Goal: Ask a question: Seek information or help from site administrators or community

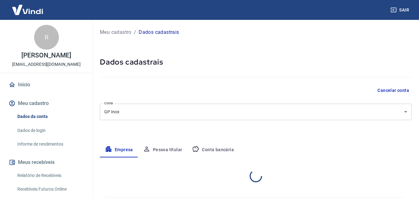
select select "PR"
select select "business"
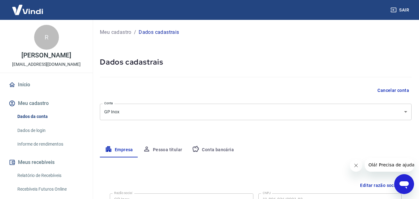
click at [402, 182] on icon "Abrir janela de mensagens" at bounding box center [404, 184] width 9 height 7
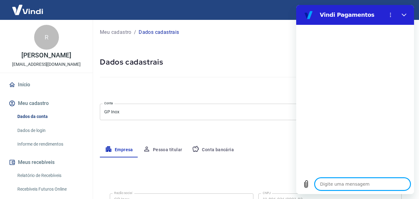
type textarea "o"
type textarea "x"
type textarea "oi"
type textarea "x"
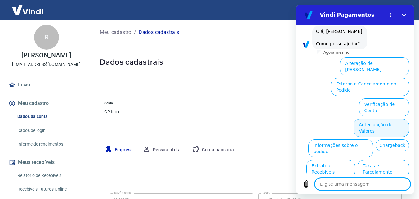
scroll to position [43, 0]
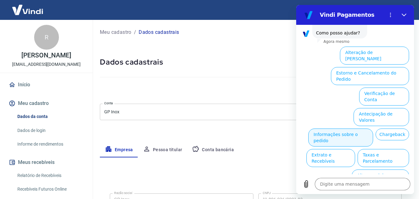
click at [365, 128] on button "Informações sobre o pedido" at bounding box center [340, 137] width 65 height 18
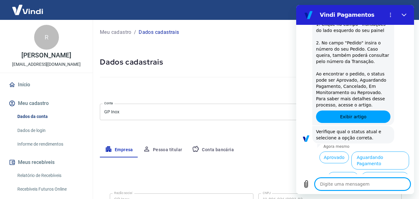
scroll to position [150, 0]
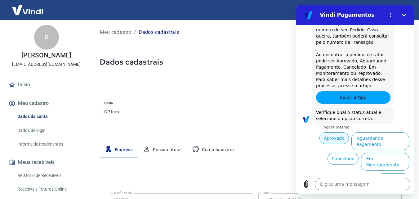
click at [333, 139] on button "Aprovado" at bounding box center [335, 138] width 30 height 12
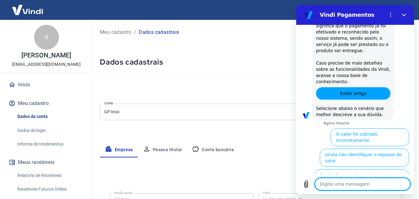
scroll to position [338, 0]
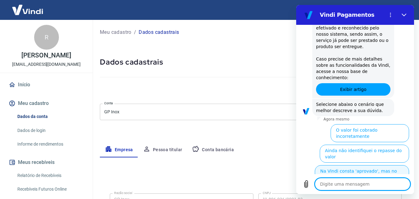
click at [343, 165] on button "Na Vindi consta 'aprovado', mas no sistema ainda não" at bounding box center [362, 174] width 94 height 18
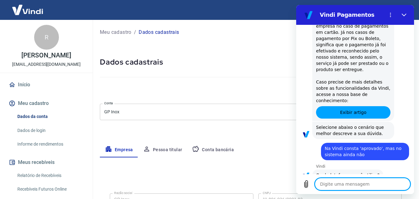
scroll to position [344, 0]
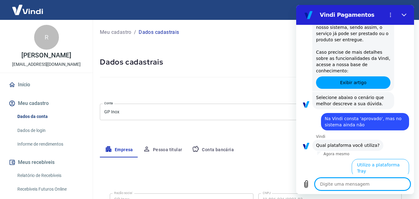
drag, startPoint x: 360, startPoint y: 152, endPoint x: 360, endPoint y: 147, distance: 5.3
click at [360, 159] on button "Utilizo a plataforma Tray" at bounding box center [380, 168] width 57 height 18
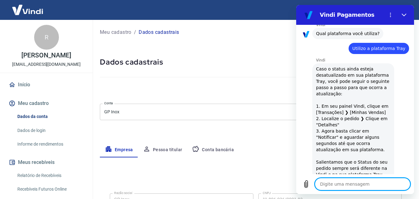
scroll to position [580, 0]
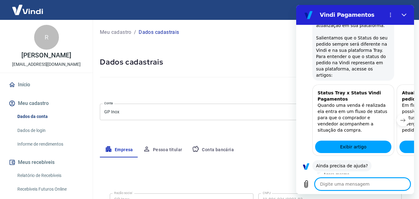
click at [370, 179] on button "Sim" at bounding box center [379, 185] width 18 height 12
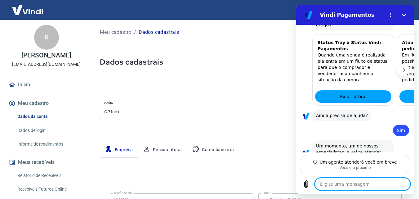
scroll to position [624, 0]
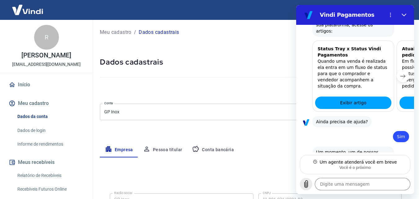
click at [304, 187] on icon "Carregar arquivo" at bounding box center [306, 183] width 7 height 7
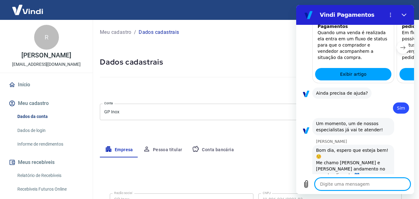
scroll to position [654, 0]
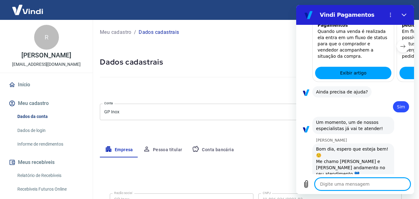
type textarea "x"
click at [330, 184] on textarea at bounding box center [363, 184] width 96 height 12
type textarea "G"
type textarea "x"
type textarea "Ga"
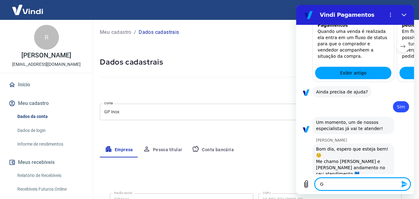
type textarea "x"
type textarea "Gan"
type textarea "x"
type textarea "Ganr"
type textarea "x"
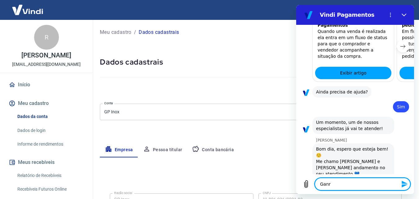
type textarea "Ganri"
type textarea "x"
type textarea "Ganr"
type textarea "x"
type textarea "Gan"
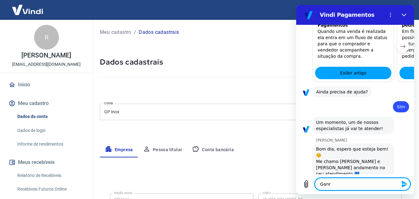
type textarea "x"
type textarea "Ga"
type textarea "x"
type textarea "G"
type textarea "x"
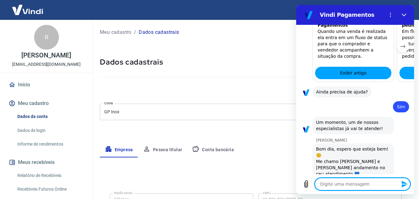
type textarea "x"
type textarea "B"
type textarea "x"
type textarea "Bo"
type textarea "x"
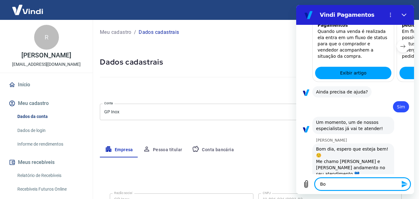
type textarea "Bo"
type textarea "x"
type textarea "Bo fd"
type textarea "x"
type textarea "Bo fdo"
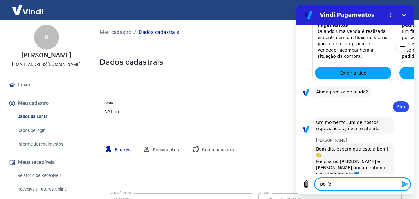
type textarea "x"
type textarea "Bo fd"
type textarea "x"
type textarea "Bo f"
type textarea "x"
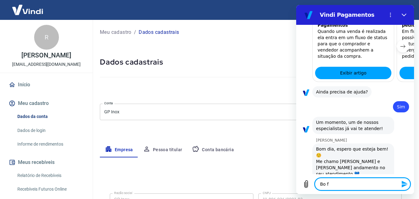
type textarea "Bo"
type textarea "x"
type textarea "Bo"
type textarea "x"
type textarea "Bo"
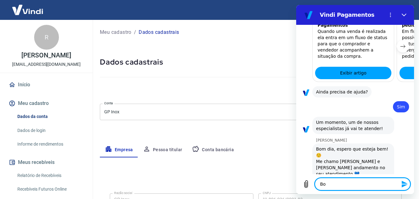
type textarea "x"
type textarea "Bo"
type textarea "x"
type textarea "Bom"
type textarea "x"
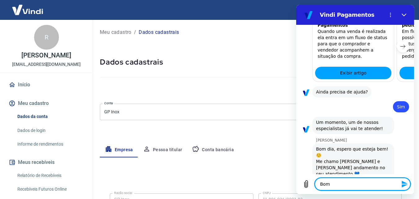
type textarea "Bom"
type textarea "x"
type textarea "Bom d"
type textarea "x"
type textarea "Bom di"
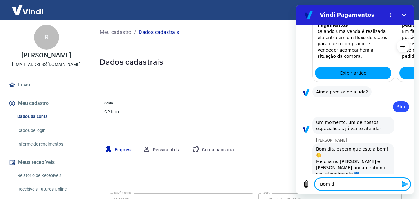
type textarea "x"
type textarea "Bom dia"
type textarea "x"
type textarea "Bom dia"
type textarea "x"
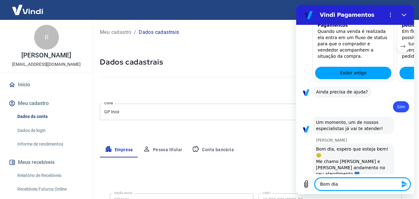
type textarea "Bom dia H"
type textarea "x"
type textarea "Bom dia"
type textarea "x"
type textarea "Bom dia G"
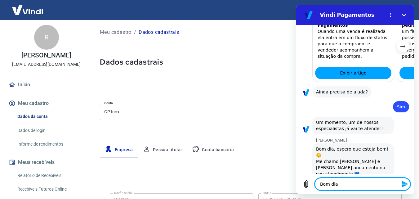
type textarea "x"
type textarea "Bom dia Ga"
type textarea "x"
type textarea "Bom dia Gab"
type textarea "x"
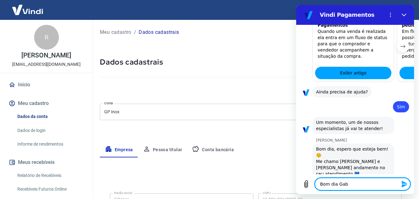
type textarea "Bom dia Gabr"
type textarea "x"
type textarea "Bom dia Gabri"
type textarea "x"
type textarea "Bom dia Gabrie"
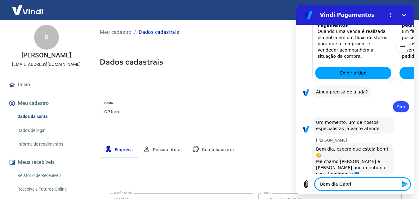
type textarea "x"
type textarea "Bom dia Gabriel"
type textarea "x"
type textarea "Bom dia Gabriell"
type textarea "x"
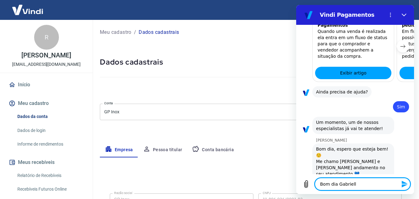
type textarea "Bom dia [PERSON_NAME]"
type textarea "x"
type textarea "Bom dia [PERSON_NAME]!"
type textarea "x"
type textarea "Bom dia [PERSON_NAME]!"
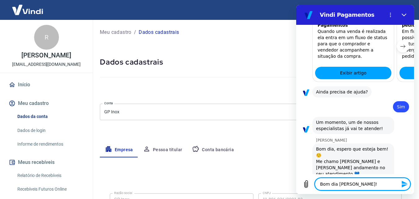
type textarea "x"
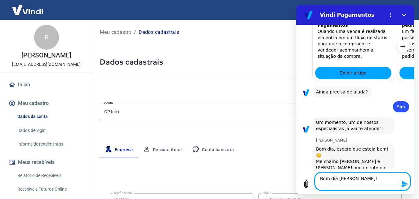
type textarea "Bom dia [PERSON_NAME]! R"
type textarea "x"
type textarea "Bom dia [PERSON_NAME]! Ra"
type textarea "x"
type textarea "Bom dia [PERSON_NAME]! Raf"
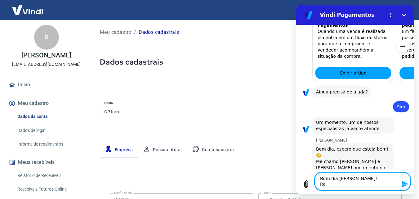
type textarea "x"
type textarea "Bom dia [PERSON_NAME]! [GEOGRAPHIC_DATA]"
type textarea "x"
type textarea "Bom dia [PERSON_NAME]! [GEOGRAPHIC_DATA]"
type textarea "x"
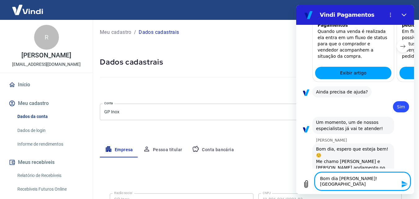
type textarea "Bom dia [PERSON_NAME]! [PERSON_NAME]"
type textarea "x"
type textarea "Bom dia [PERSON_NAME]! [PERSON_NAME],"
type textarea "x"
type textarea "Bom dia [PERSON_NAME]! [PERSON_NAME],"
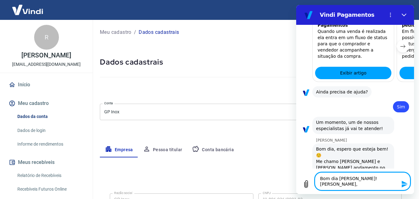
type textarea "x"
type textarea "Bom dia [PERSON_NAME]! [PERSON_NAME],"
type textarea "x"
type textarea "Bom dia [PERSON_NAME]! [PERSON_NAME]"
type textarea "x"
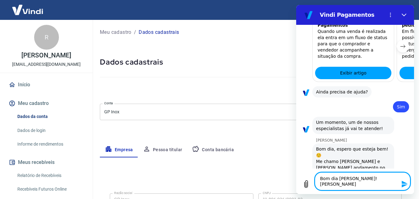
type textarea "Bom dia [PERSON_NAME]! [GEOGRAPHIC_DATA]"
type textarea "x"
type textarea "Bom dia [PERSON_NAME]! [GEOGRAPHIC_DATA]"
type textarea "x"
type textarea "Bom dia [PERSON_NAME]! Raf"
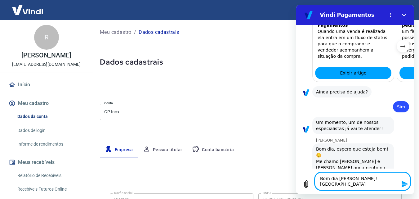
type textarea "x"
type textarea "Bom dia [PERSON_NAME]! Ra"
type textarea "x"
type textarea "Bom dia [PERSON_NAME]! R"
type textarea "x"
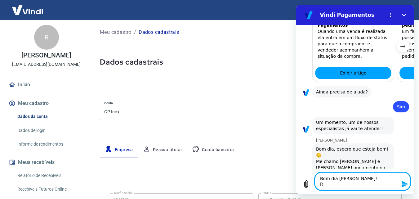
type textarea "Bom dia [PERSON_NAME]!"
type textarea "x"
type textarea "Bom dia [PERSON_NAME]! F"
type textarea "x"
type textarea "Bom dia [PERSON_NAME]! Fa"
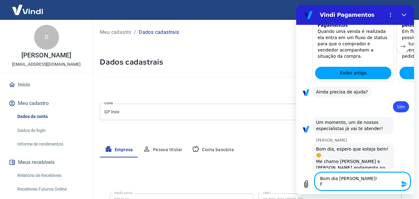
type textarea "x"
type textarea "Bom dia [PERSON_NAME]! Fal"
type textarea "x"
type textarea "Bom dia [PERSON_NAME]! [GEOGRAPHIC_DATA]"
type textarea "x"
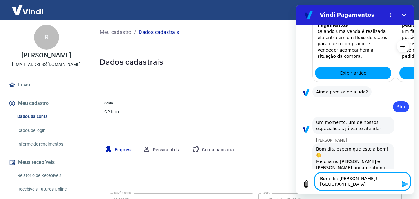
type textarea "Bom dia [PERSON_NAME]! [GEOGRAPHIC_DATA]"
type textarea "x"
type textarea "Bom dia [PERSON_NAME]! Fala c"
type textarea "x"
type textarea "Bom dia [PERSON_NAME]! Fala co"
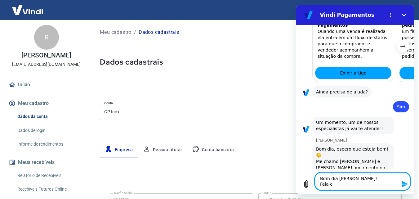
type textarea "x"
type textarea "Bom dia [PERSON_NAME]! Fala com"
type textarea "x"
type textarea "Bom dia [PERSON_NAME]! Fala com"
type textarea "x"
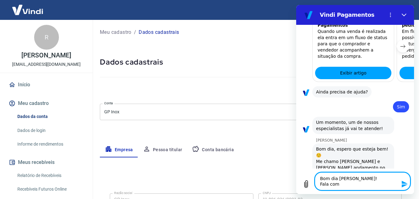
type textarea "Bom dia [PERSON_NAME]! Fala com o"
type textarea "x"
type textarea "Bom dia [PERSON_NAME]! Fala com o"
type textarea "x"
type textarea "Bom dia [PERSON_NAME]! Fala com o R"
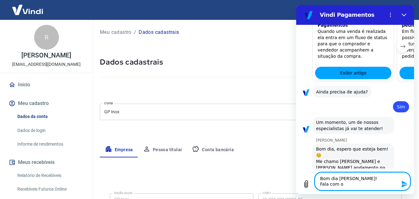
type textarea "x"
type textarea "Bom dia [PERSON_NAME]! Fala com o Ra"
type textarea "x"
type textarea "Bom dia [PERSON_NAME]! Fala com o Raf"
type textarea "x"
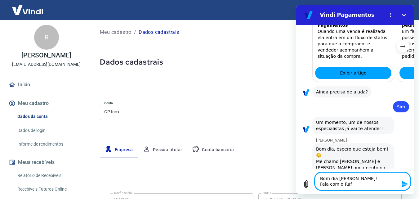
type textarea "Bom dia [PERSON_NAME]! Fala com o Rafa"
type textarea "x"
type textarea "Bom dia [PERSON_NAME]! Fala com o Rafae"
type textarea "x"
type textarea "Bom dia [PERSON_NAME]! Fala com o Rafael"
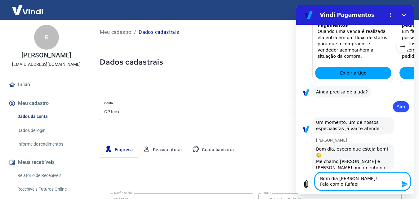
type textarea "x"
type textarea "Bom dia [PERSON_NAME]! Fala com o Rafael"
type textarea "x"
type textarea "Bom dia [PERSON_NAME]! Fala com o Rafael"
type textarea "x"
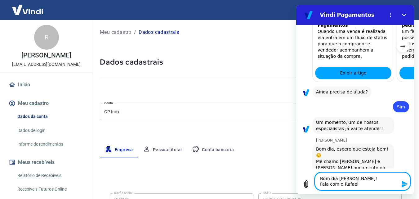
type textarea "Bom dia [PERSON_NAME]! Fala com o Rafae"
type textarea "x"
type textarea "Bom dia [PERSON_NAME]! Fala com o Rafa"
type textarea "x"
type textarea "Bom dia [PERSON_NAME]! Fala com o Raf"
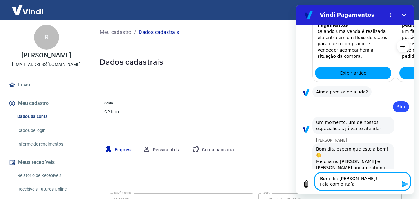
type textarea "x"
type textarea "Bom dia [PERSON_NAME]! Fala com o Ra"
type textarea "x"
type textarea "Bom dia [PERSON_NAME]! Fala com o R"
type textarea "x"
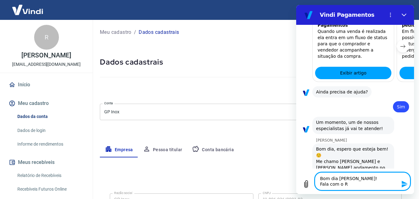
type textarea "Bom dia [PERSON_NAME]! Fala com o"
type textarea "x"
type textarea "Bom dia [PERSON_NAME]! Fala com o"
type textarea "x"
type textarea "Bom dia [PERSON_NAME]! Fala com oa"
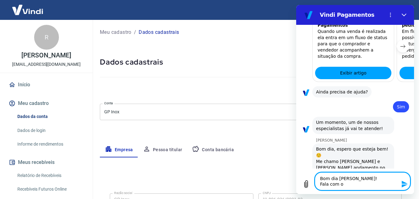
type textarea "x"
type textarea "Bom dia [PERSON_NAME]! Fala com o"
type textarea "x"
type textarea "Bom dia [PERSON_NAME]! Fala com"
type textarea "x"
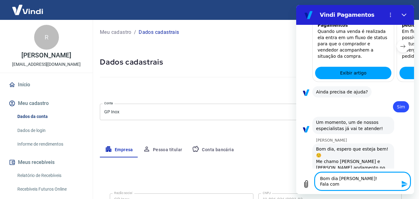
type textarea "Bom dia [PERSON_NAME]! Fala com a"
type textarea "x"
type textarea "Bom dia [PERSON_NAME]! Fala com a"
type textarea "x"
type textarea "Bom dia [PERSON_NAME]! Fala com a N"
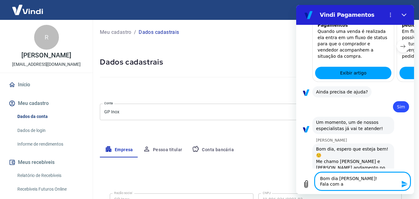
type textarea "x"
type textarea "Bom dia [PERSON_NAME]! Fala com a Ni"
type textarea "x"
type textarea "Bom dia [PERSON_NAME]! Fala com a Nic"
type textarea "x"
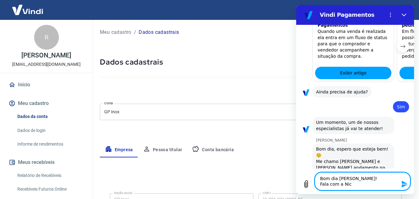
type textarea "Bom dia [PERSON_NAME]! Fala com a Nico"
type textarea "x"
type textarea "Bom dia [PERSON_NAME]! Fala com a Nicol"
type textarea "x"
type textarea "Bom dia [PERSON_NAME]! Fala com a Nicoly"
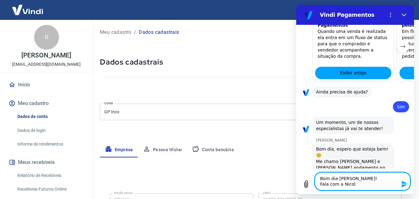
type textarea "x"
type textarea "Bom dia [PERSON_NAME]! Fala com a Nicoly,"
type textarea "x"
type textarea "Bom dia [PERSON_NAME]! Fala com a Nicoly,"
type textarea "x"
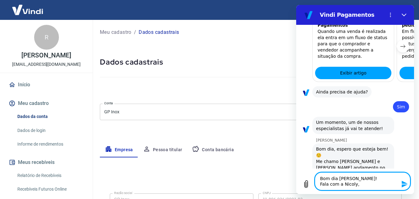
type textarea "Bom dia [PERSON_NAME]! Fala com a Nicoly, f"
type textarea "x"
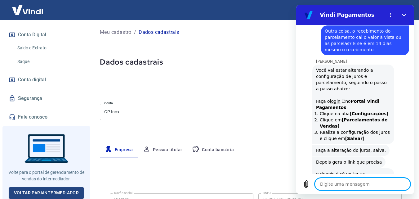
scroll to position [14, 0]
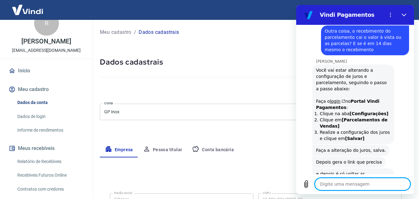
drag, startPoint x: 341, startPoint y: 185, endPoint x: 339, endPoint y: 183, distance: 3.5
click at [339, 183] on textarea at bounding box center [363, 184] width 96 height 12
click at [343, 179] on textarea at bounding box center [363, 184] width 96 height 12
click at [343, 178] on textarea at bounding box center [363, 184] width 96 height 12
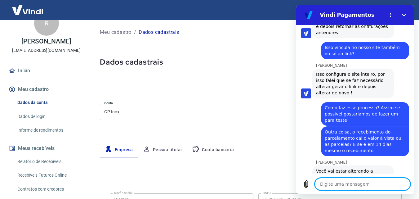
scroll to position [1004, 0]
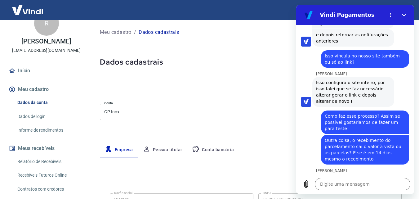
drag, startPoint x: 323, startPoint y: 114, endPoint x: 353, endPoint y: 136, distance: 36.9
click at [353, 136] on div "diz: Outra coisa, o recebimento do parcelamento cai o valor à vista ou as parce…" at bounding box center [365, 150] width 88 height 30
copy span "Outra coisa, o recebimento do parcelamento cai o valor à vista ou as parcelas? …"
click at [349, 188] on textarea at bounding box center [363, 184] width 96 height 12
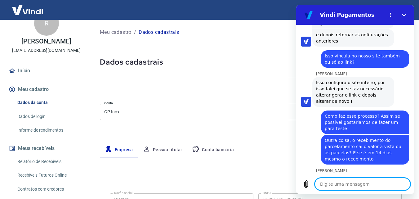
paste textarea "Outra coisa, o recebimento do parcelamento cai o valor à vista ou as parcelas? …"
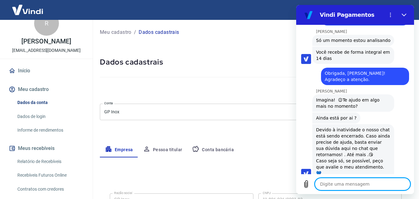
scroll to position [1340, 0]
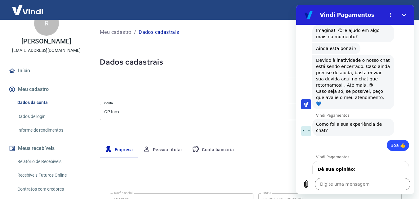
scroll to position [1393, 0]
click at [385, 196] on span "Enviar" at bounding box center [392, 199] width 14 height 7
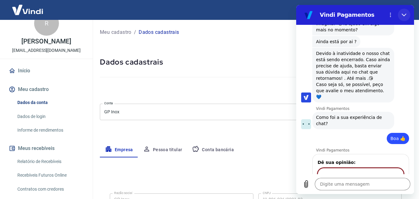
click at [403, 12] on icon "Fechar" at bounding box center [404, 14] width 5 height 5
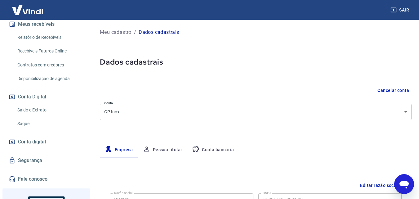
scroll to position [200, 0]
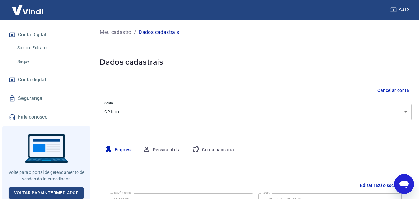
click at [402, 184] on icon "Abrir janela de mensagens" at bounding box center [404, 184] width 9 height 7
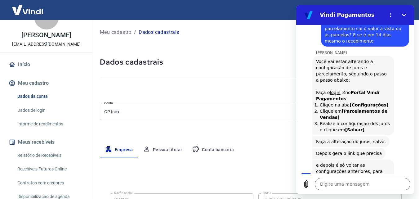
scroll to position [31, 0]
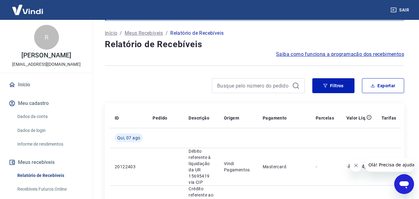
scroll to position [62, 0]
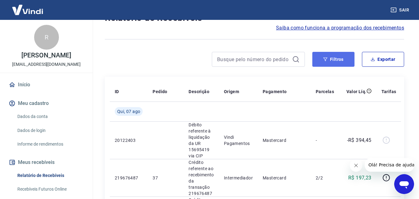
click at [323, 60] on button "Filtros" at bounding box center [333, 59] width 42 height 15
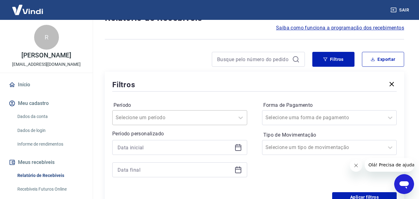
click at [220, 116] on div "Selecione um período" at bounding box center [179, 117] width 135 height 15
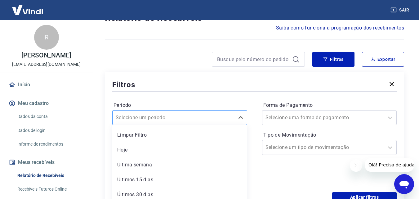
scroll to position [81, 0]
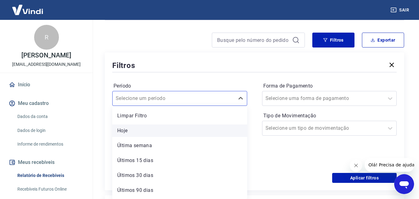
click at [179, 127] on div "Hoje" at bounding box center [179, 130] width 135 height 12
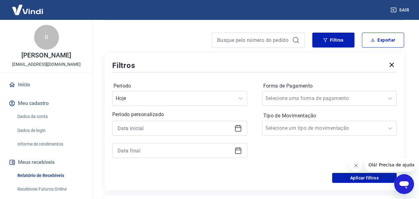
click at [233, 127] on div at bounding box center [179, 128] width 135 height 15
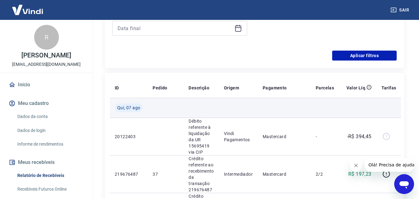
scroll to position [205, 0]
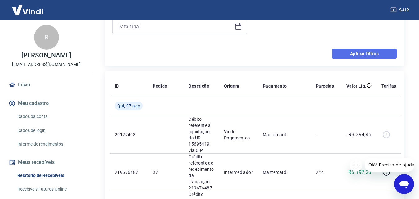
click at [360, 55] on button "Aplicar filtros" at bounding box center [364, 54] width 65 height 10
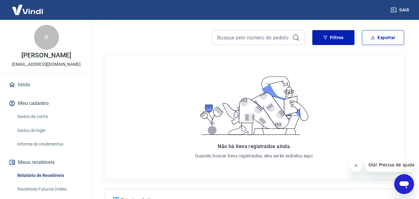
scroll to position [146, 0]
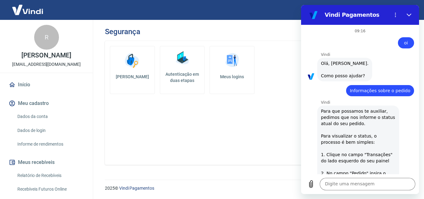
scroll to position [1393, 0]
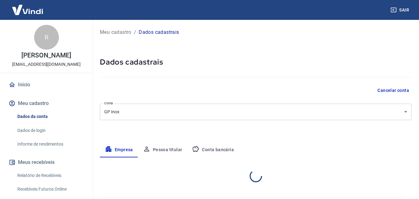
select select "PR"
select select "business"
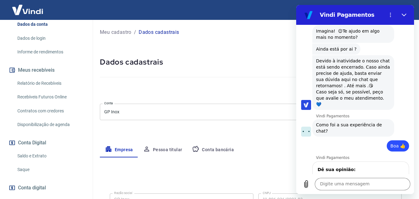
scroll to position [93, 0]
